Goal: Information Seeking & Learning: Learn about a topic

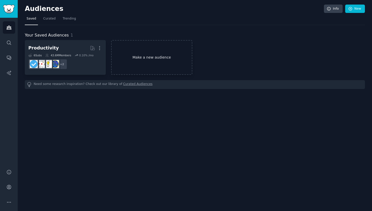
click at [141, 59] on link "Make a new audience" at bounding box center [151, 57] width 81 height 35
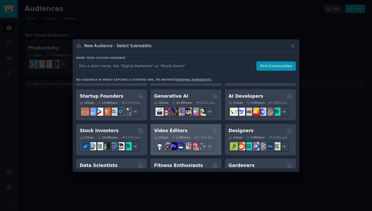
scroll to position [63, 0]
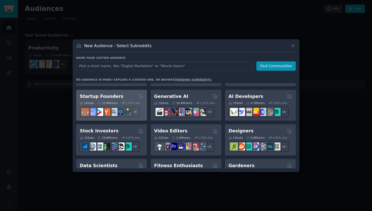
click at [120, 98] on div "Startup Founders" at bounding box center [112, 96] width 64 height 6
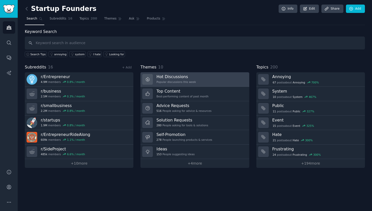
click at [175, 77] on h3 "Hot Discussions" at bounding box center [175, 76] width 39 height 5
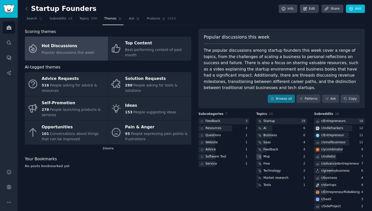
scroll to position [21, 0]
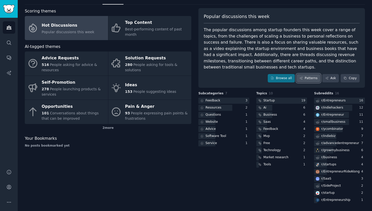
click at [307, 80] on link "Patterns" at bounding box center [309, 78] width 24 height 9
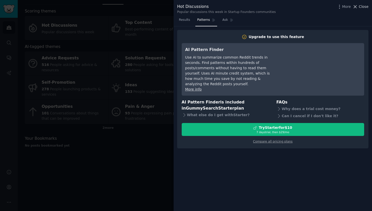
click at [361, 5] on span "Close" at bounding box center [364, 6] width 10 height 5
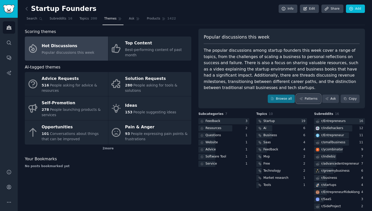
scroll to position [21, 0]
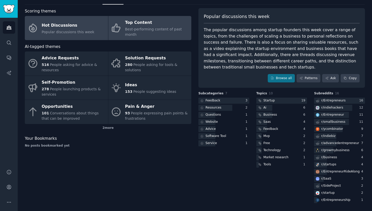
click at [154, 33] on div "Best-performing content of past month" at bounding box center [157, 32] width 64 height 11
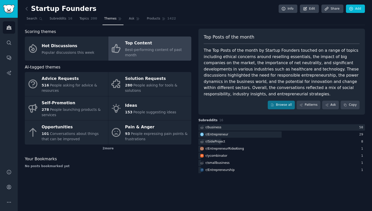
click at [154, 46] on div "Top Content" at bounding box center [157, 43] width 64 height 8
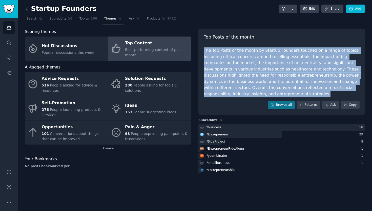
drag, startPoint x: 231, startPoint y: 95, endPoint x: 215, endPoint y: 47, distance: 51.0
click at [215, 47] on div "Top Posts of the month The Top Posts of the month by Startup Founders touched o…" at bounding box center [281, 72] width 167 height 86
click at [291, 92] on div "The Top Posts of the month by Startup Founders touched on a range of topics inc…" at bounding box center [282, 72] width 156 height 50
drag, startPoint x: 241, startPoint y: 94, endPoint x: 229, endPoint y: 51, distance: 45.0
click at [229, 51] on div "The Top Posts of the month by Startup Founders touched on a range of topics inc…" at bounding box center [282, 72] width 156 height 50
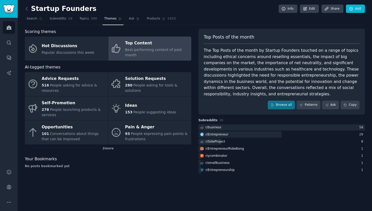
click at [268, 71] on div "The Top Posts of the month by Startup Founders touched on a range of topics inc…" at bounding box center [282, 72] width 156 height 50
click at [314, 71] on div "The Top Posts of the month by Startup Founders touched on a range of topics inc…" at bounding box center [282, 72] width 156 height 50
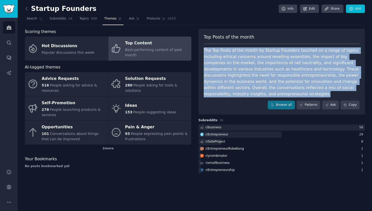
click at [314, 71] on div "The Top Posts of the month by Startup Founders touched on a range of topics inc…" at bounding box center [282, 72] width 156 height 50
click at [322, 76] on div "The Top Posts of the month by Startup Founders touched on a range of topics inc…" at bounding box center [282, 72] width 156 height 50
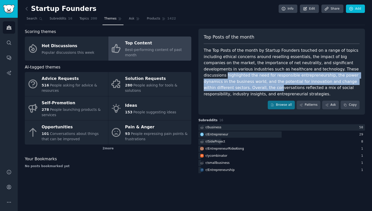
drag, startPoint x: 322, startPoint y: 68, endPoint x: 340, endPoint y: 83, distance: 23.0
click at [340, 83] on div "The Top Posts of the month by Startup Founders touched on a range of topics inc…" at bounding box center [282, 72] width 156 height 50
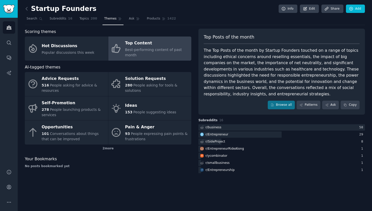
click at [348, 81] on div "The Top Posts of the month by Startup Founders touched on a range of topics inc…" at bounding box center [282, 72] width 156 height 50
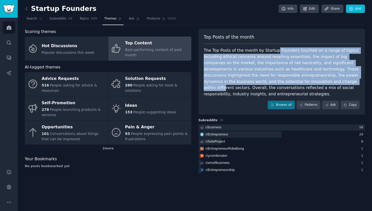
drag, startPoint x: 274, startPoint y: 51, endPoint x: 286, endPoint y: 82, distance: 33.1
click at [287, 82] on div "The Top Posts of the month by Startup Founders touched on a range of topics inc…" at bounding box center [282, 72] width 156 height 50
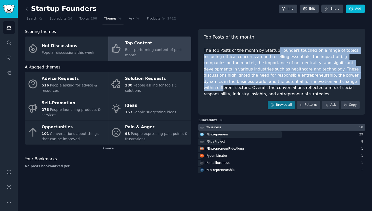
click at [209, 129] on div "r/ business" at bounding box center [214, 127] width 16 height 5
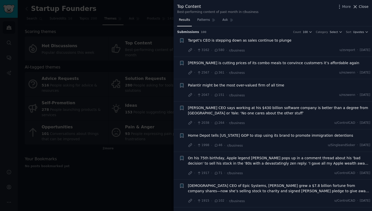
click at [362, 7] on span "Close" at bounding box center [364, 6] width 10 height 5
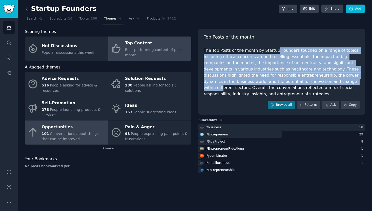
click at [60, 131] on div "101 Conversations about things that can be improved" at bounding box center [74, 136] width 64 height 11
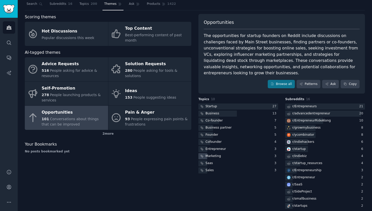
scroll to position [15, 0]
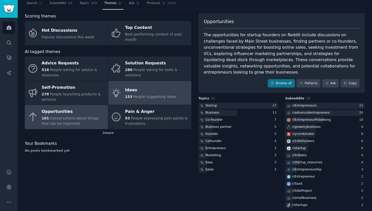
click at [147, 88] on div "Ideas" at bounding box center [150, 90] width 51 height 8
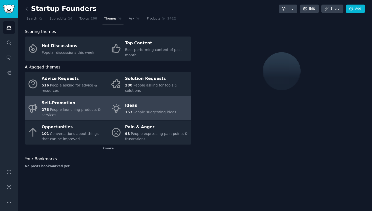
click at [56, 110] on span "People launching products & services" at bounding box center [71, 111] width 59 height 9
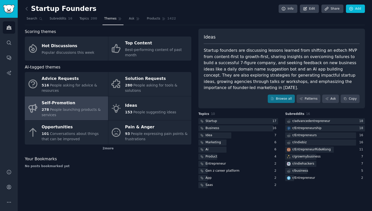
click at [58, 110] on span "People launching products & services" at bounding box center [71, 111] width 59 height 9
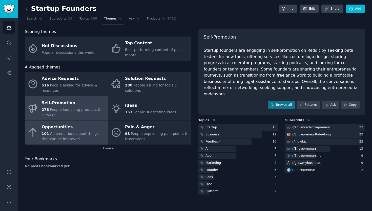
click at [61, 137] on span "Conversations about things that can be improved" at bounding box center [70, 135] width 57 height 9
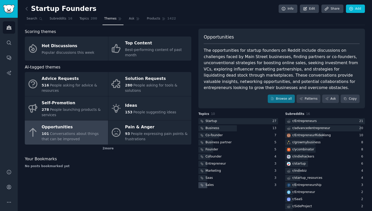
scroll to position [21, 0]
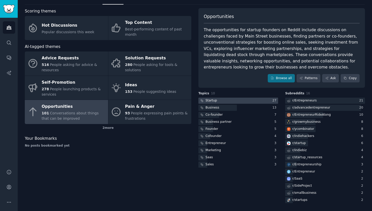
click at [221, 100] on div at bounding box center [238, 100] width 80 height 6
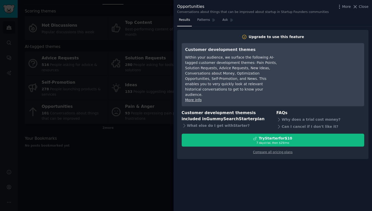
click at [114, 144] on div at bounding box center [186, 105] width 372 height 211
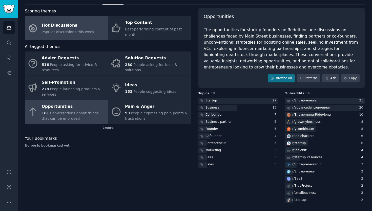
click at [82, 27] on div "Hot Discussions" at bounding box center [68, 25] width 53 height 8
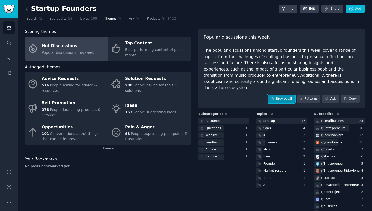
click at [279, 94] on link "Browse all" at bounding box center [281, 98] width 27 height 9
